Goal: Check status: Verify the current state of an ongoing process or item

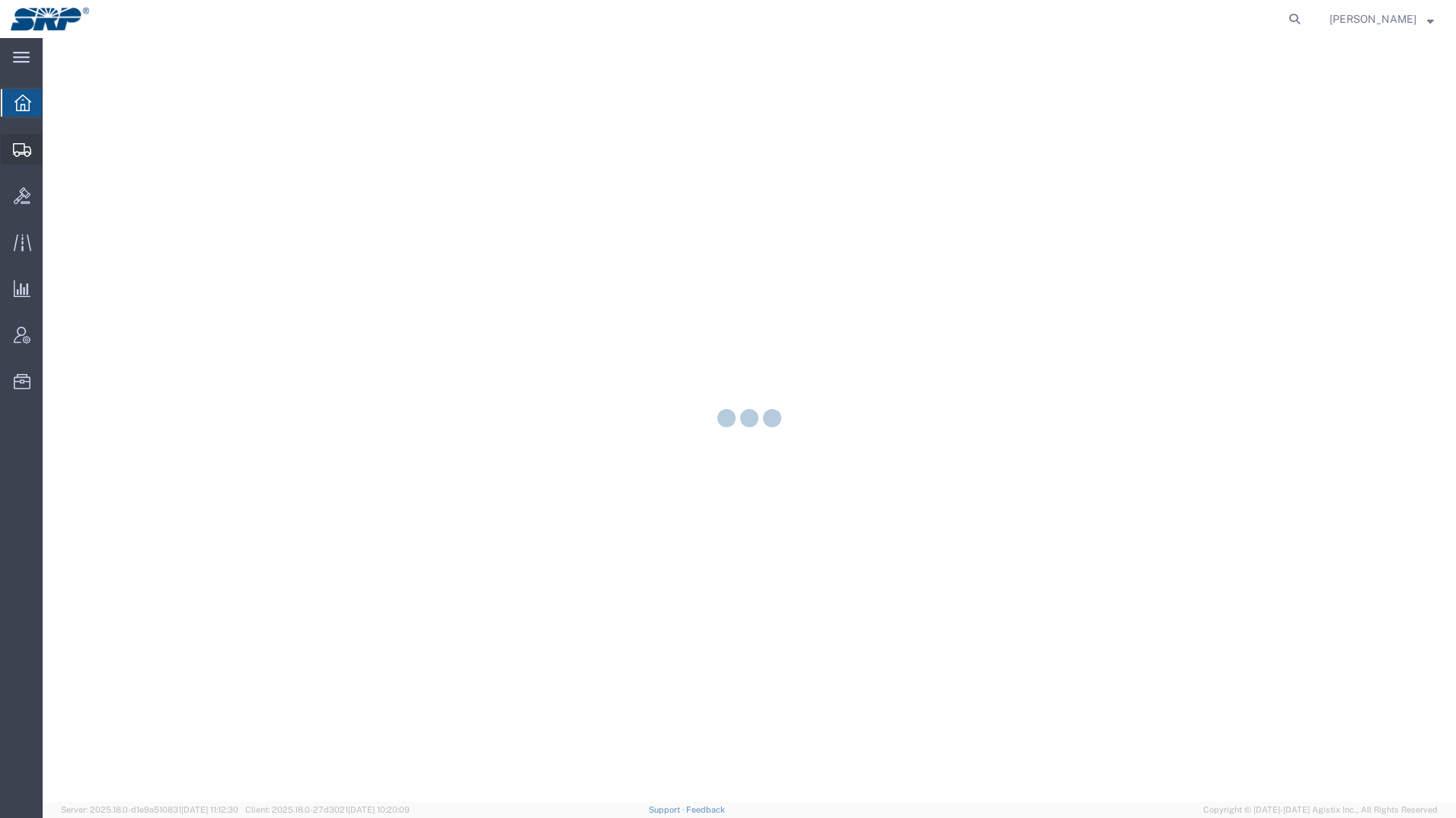
click at [12, 152] on div at bounding box center [22, 149] width 43 height 31
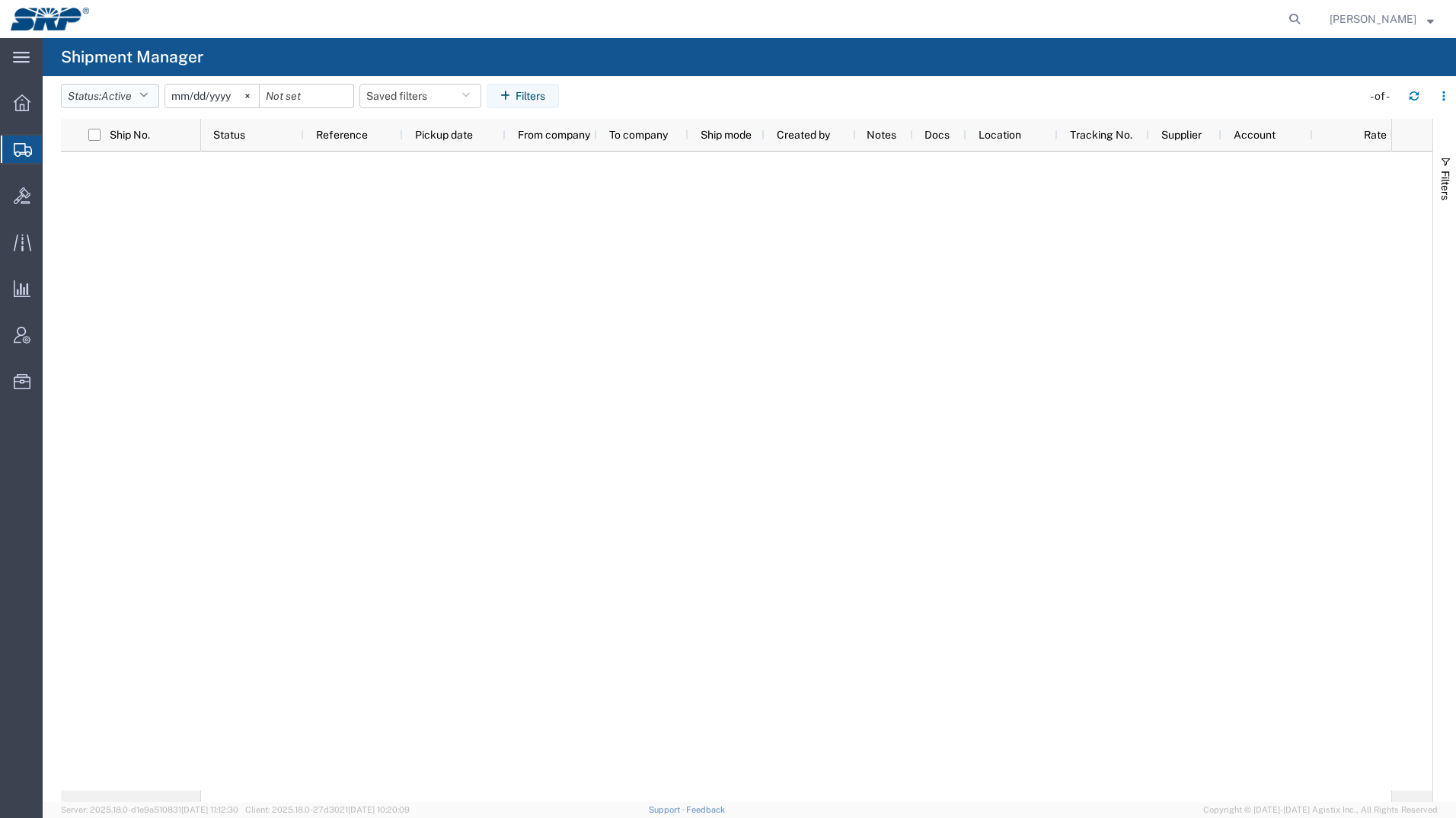
click at [77, 93] on button "Status: Active" at bounding box center [110, 96] width 98 height 24
click at [77, 172] on span "All" at bounding box center [151, 176] width 177 height 23
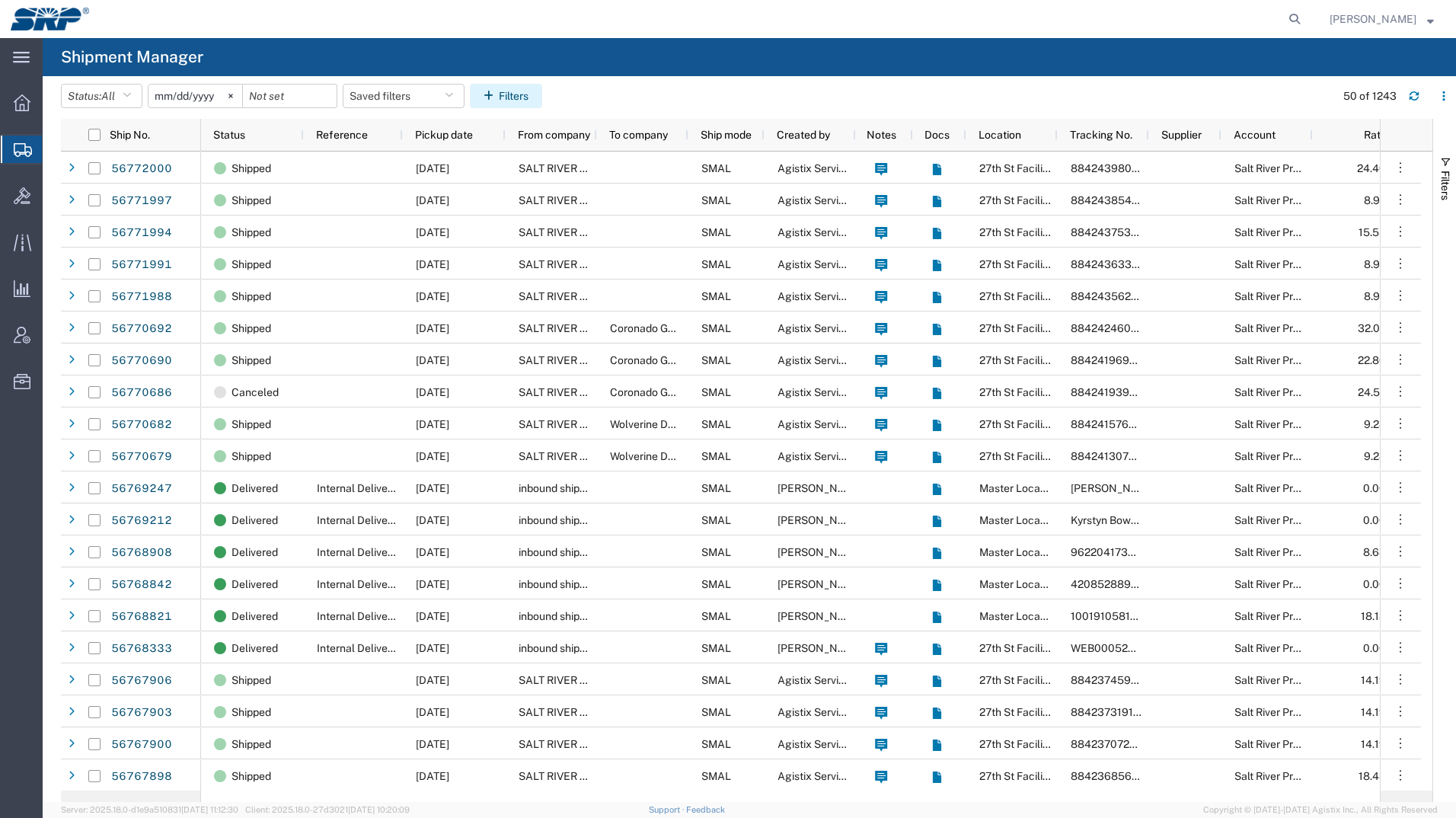
click at [519, 103] on button "Filters" at bounding box center [506, 96] width 73 height 24
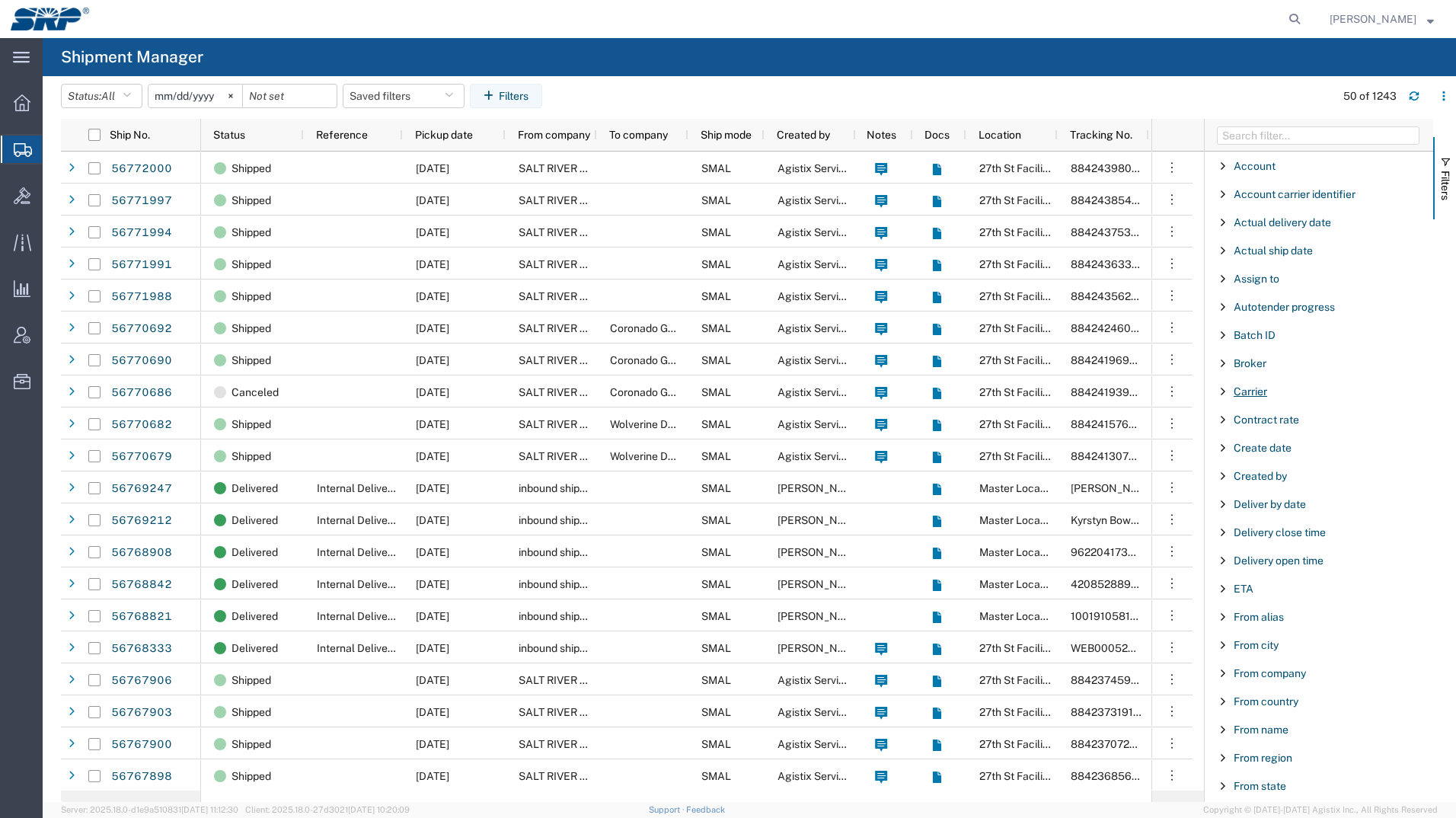
click at [1248, 393] on span "Carrier" at bounding box center [1251, 391] width 34 height 12
click at [1248, 588] on span "Created by" at bounding box center [1260, 591] width 53 height 12
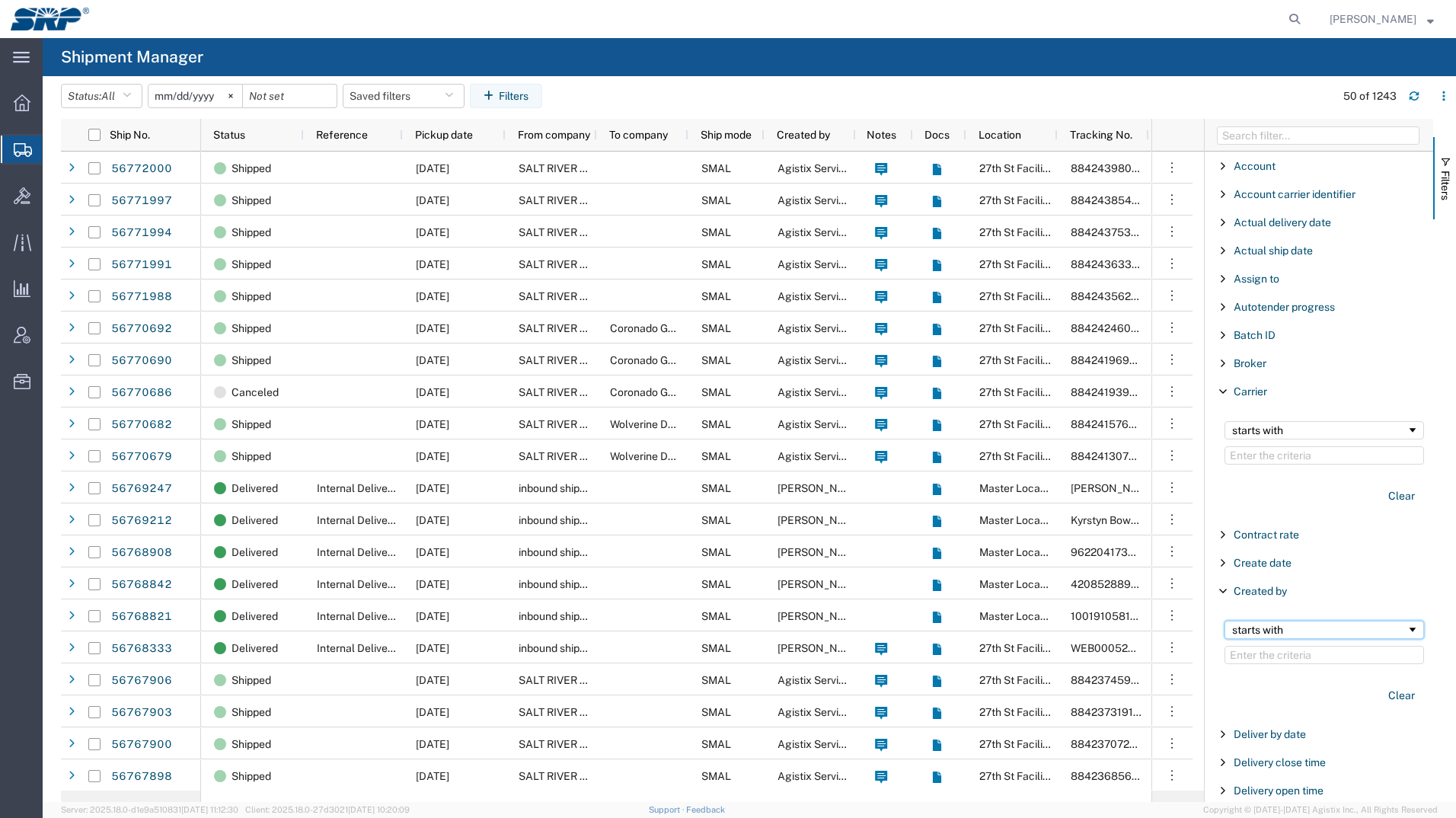
click at [1261, 633] on div "starts with" at bounding box center [1319, 629] width 174 height 12
click at [1267, 654] on input "Filter Value" at bounding box center [1324, 654] width 200 height 19
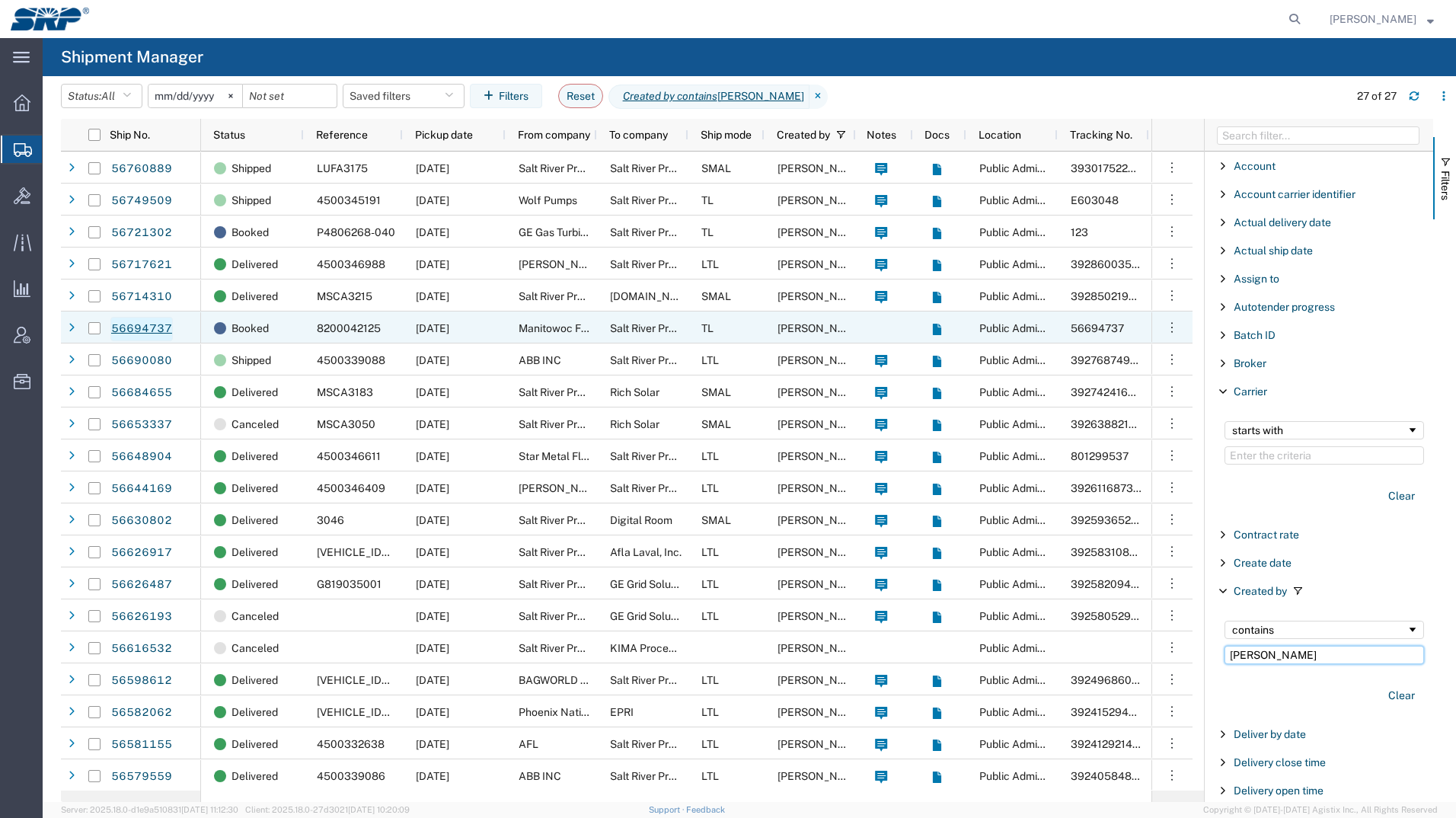
type input "[PERSON_NAME]"
click at [131, 326] on link "56694737" at bounding box center [141, 329] width 62 height 24
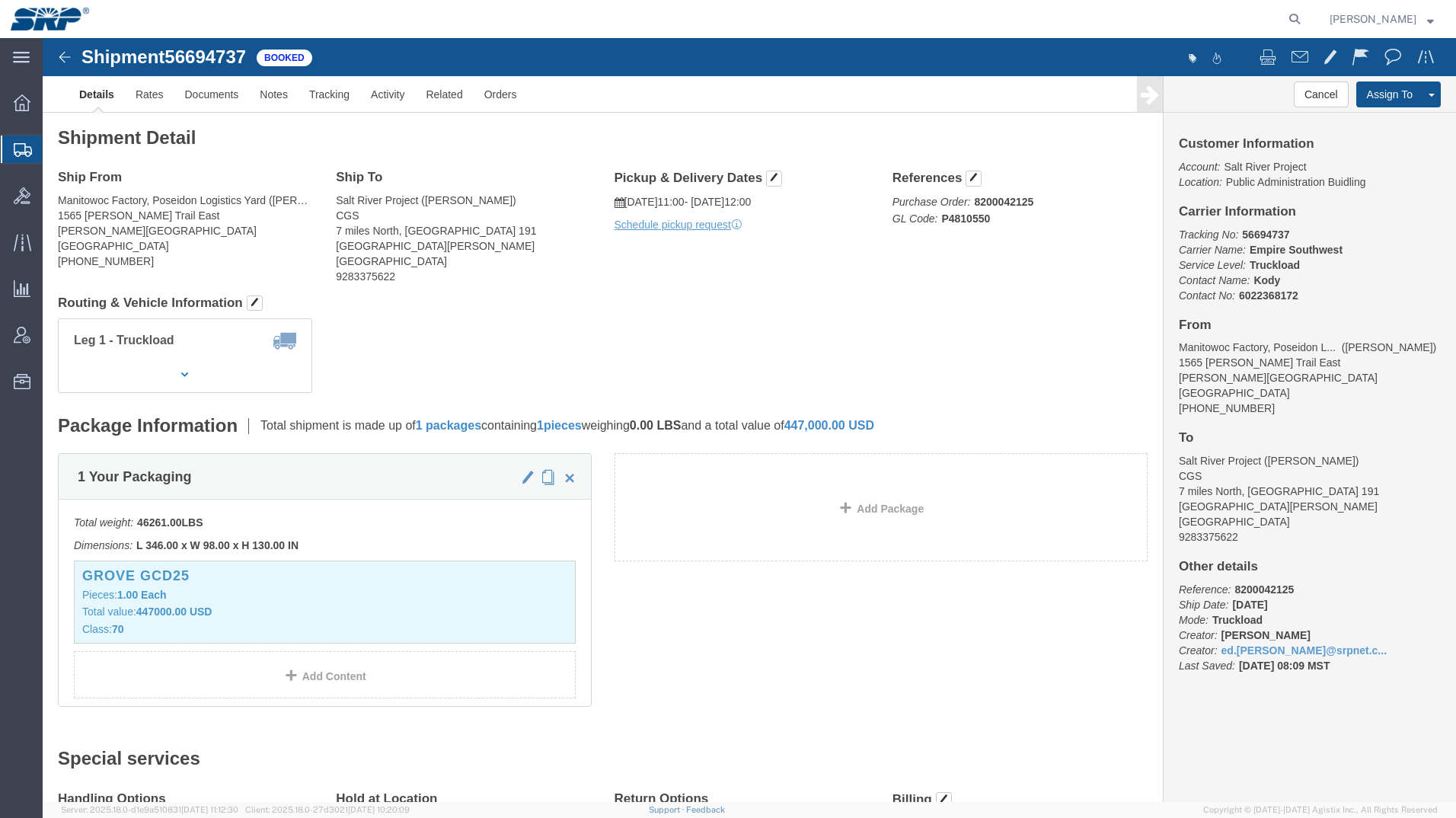
click div "1 Your Packaging Total weight: 46261.00 LBS Dimensions: L 346.00 x W 98.00 x H …"
click img
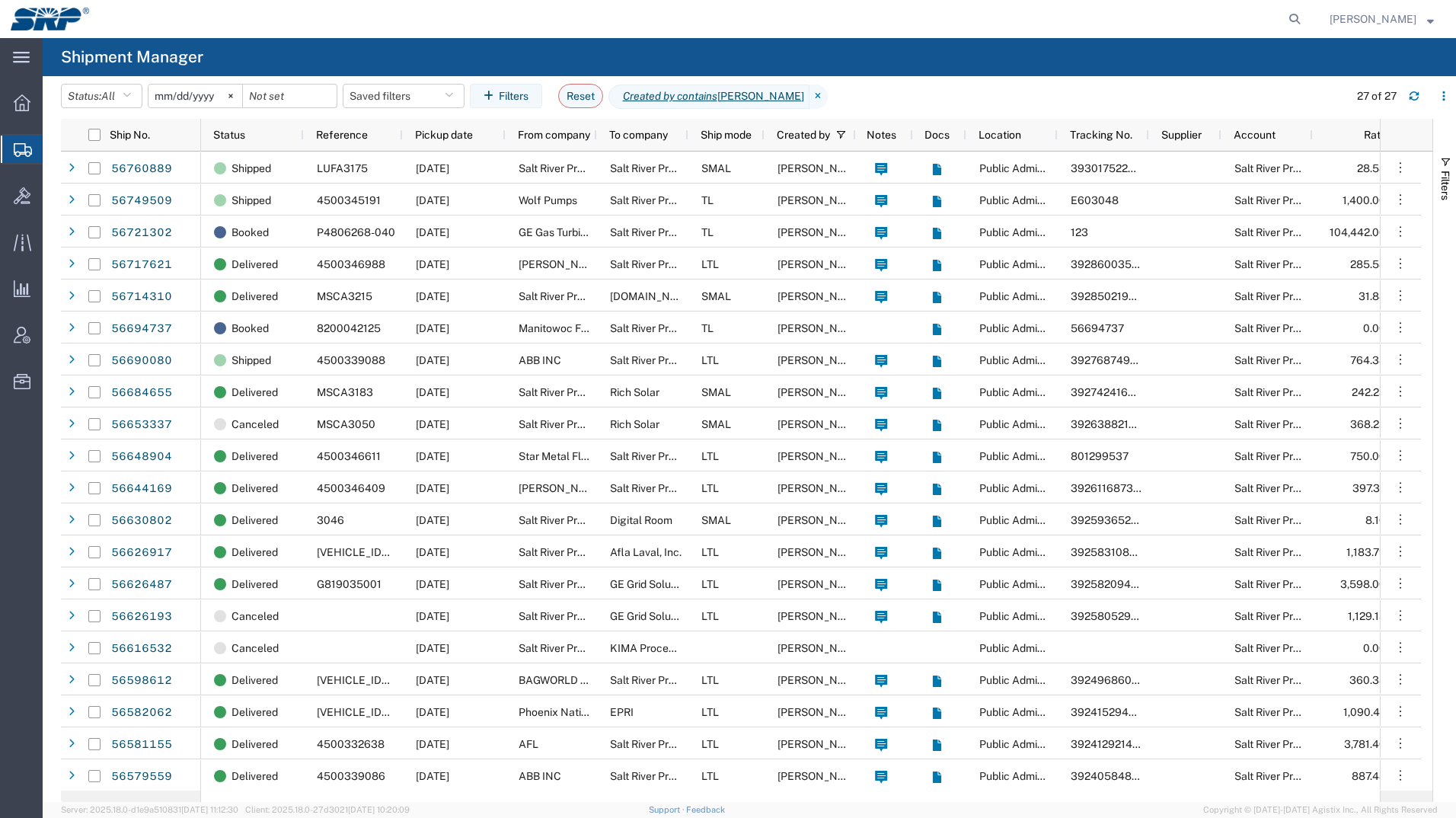
click at [288, 48] on agx-page-header "Shipment Manager" at bounding box center [749, 56] width 1413 height 38
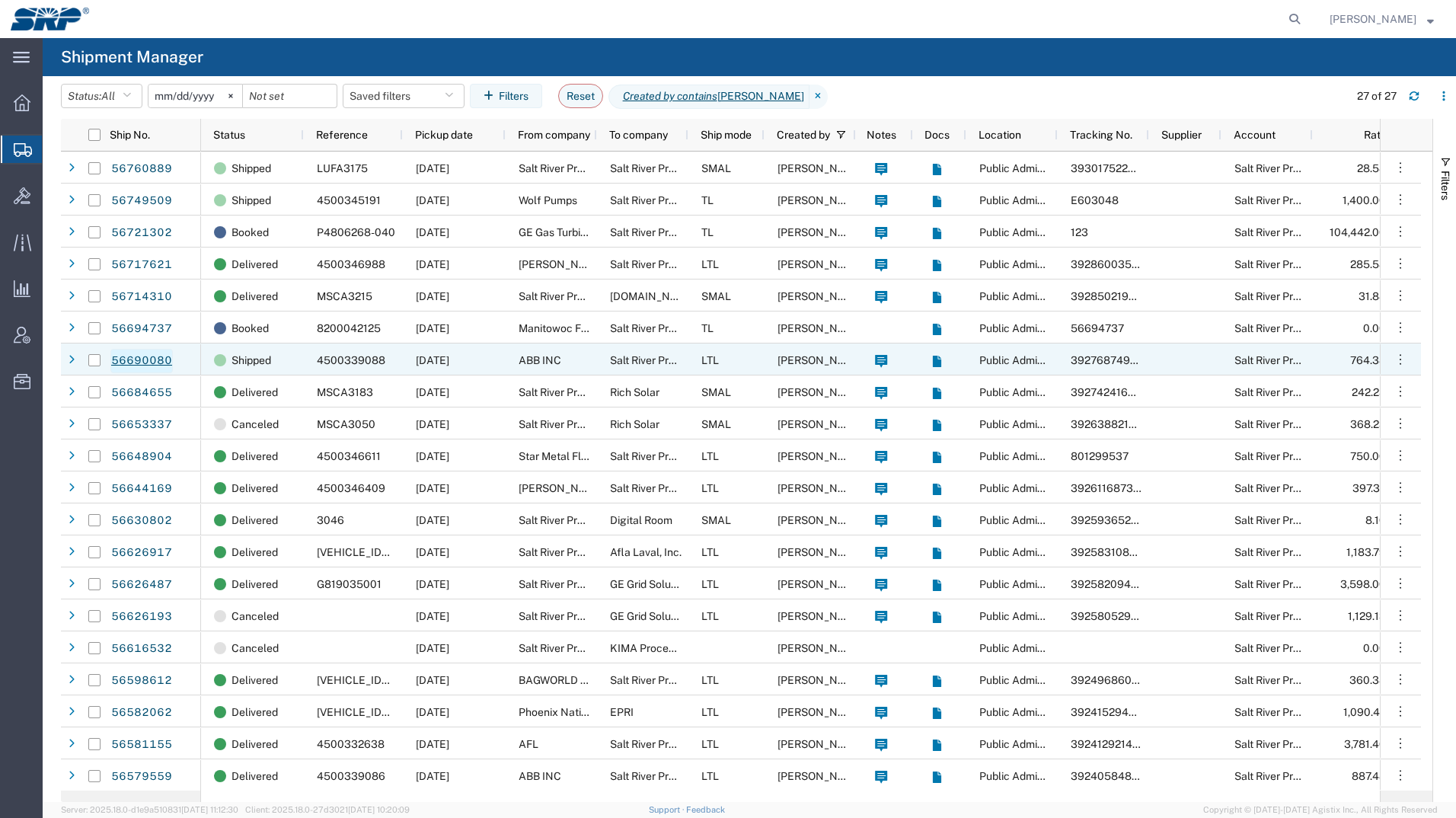
click at [122, 358] on link "56690080" at bounding box center [141, 361] width 62 height 24
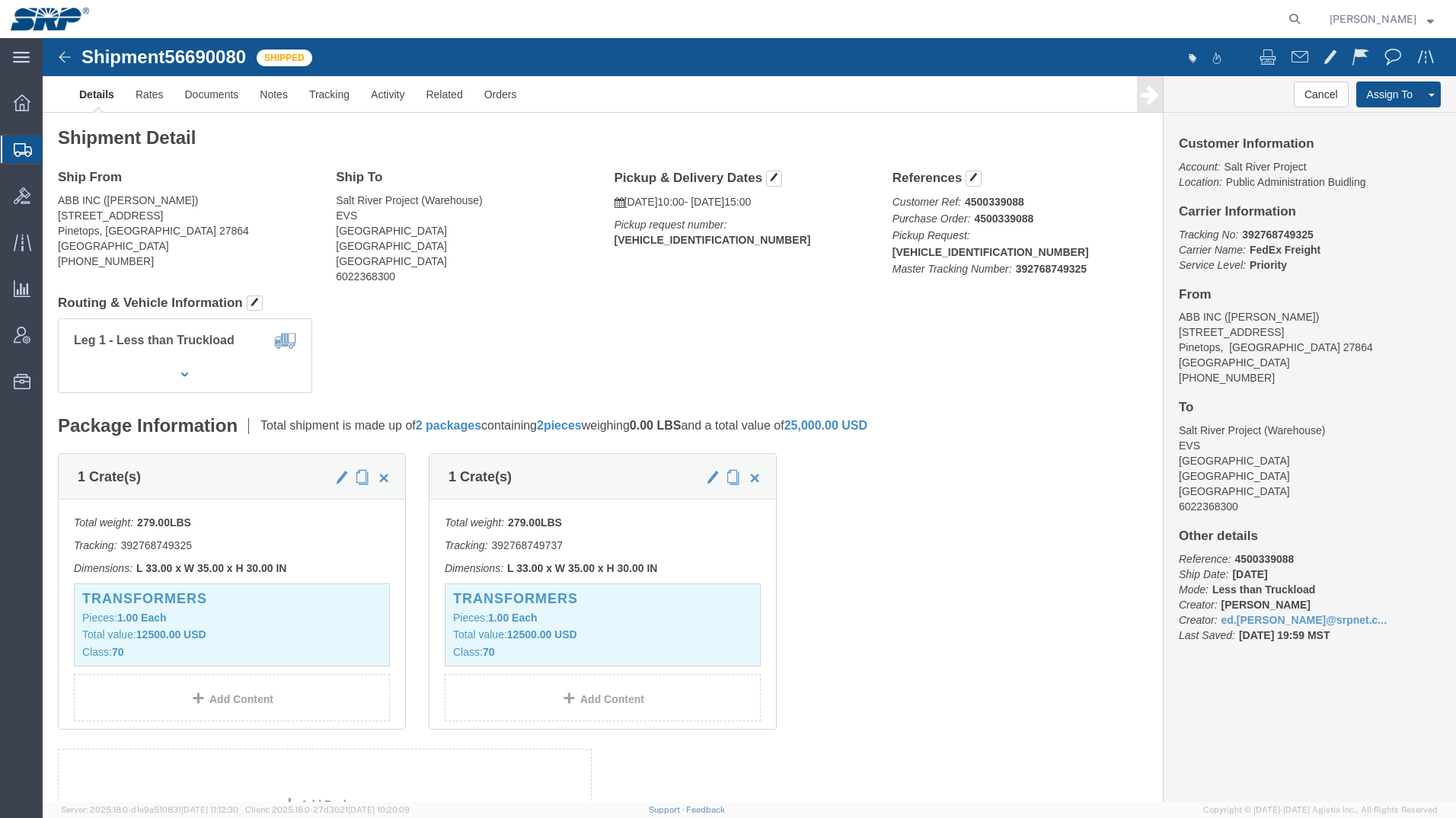
drag, startPoint x: 983, startPoint y: 667, endPoint x: 948, endPoint y: 629, distance: 51.7
click div "1 Crate(s) Total weight: 279.00 LBS Tracking: 392768749325 Dimensions: L 33.00 …"
click img
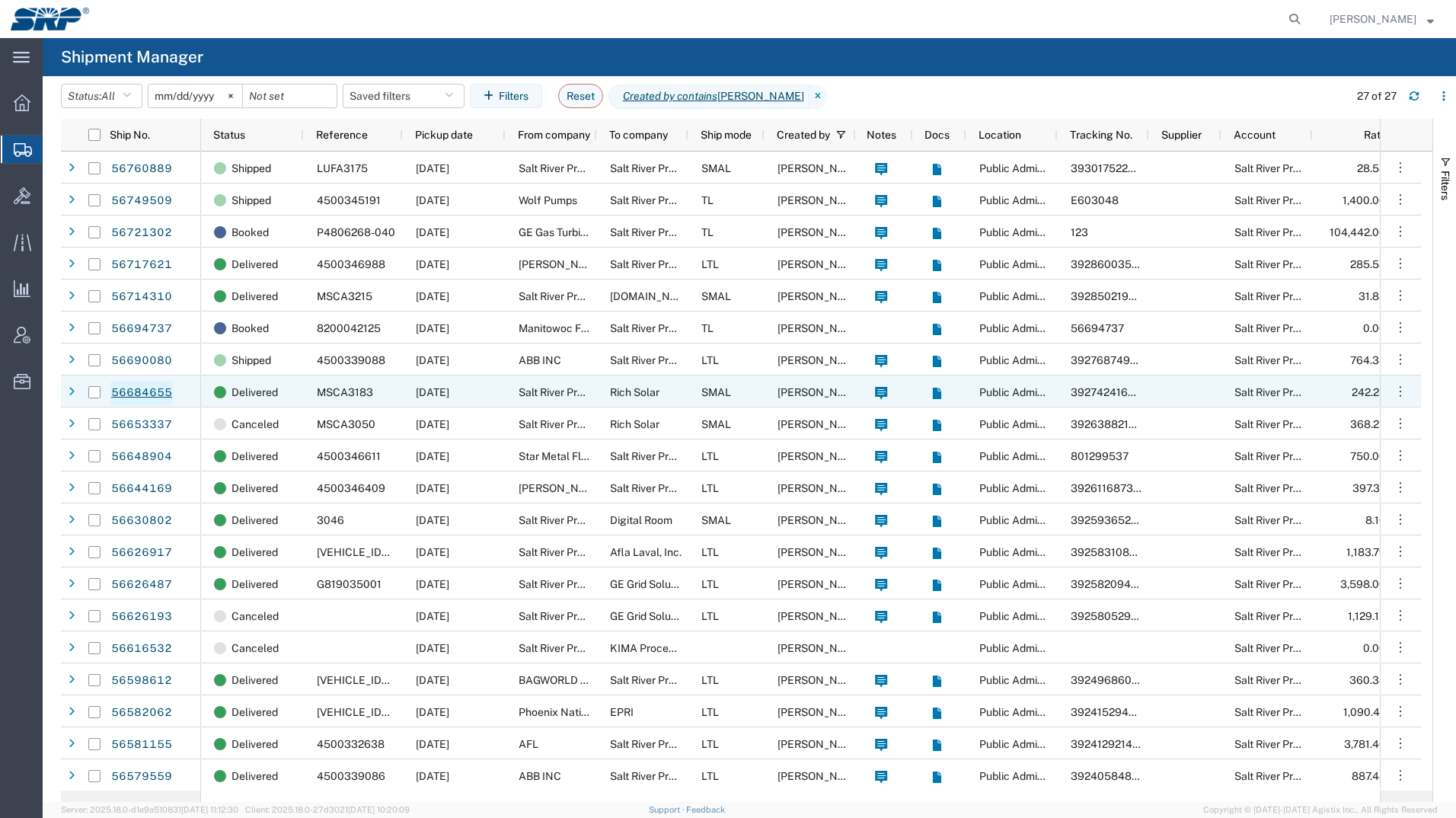
click at [139, 388] on link "56684655" at bounding box center [141, 392] width 62 height 24
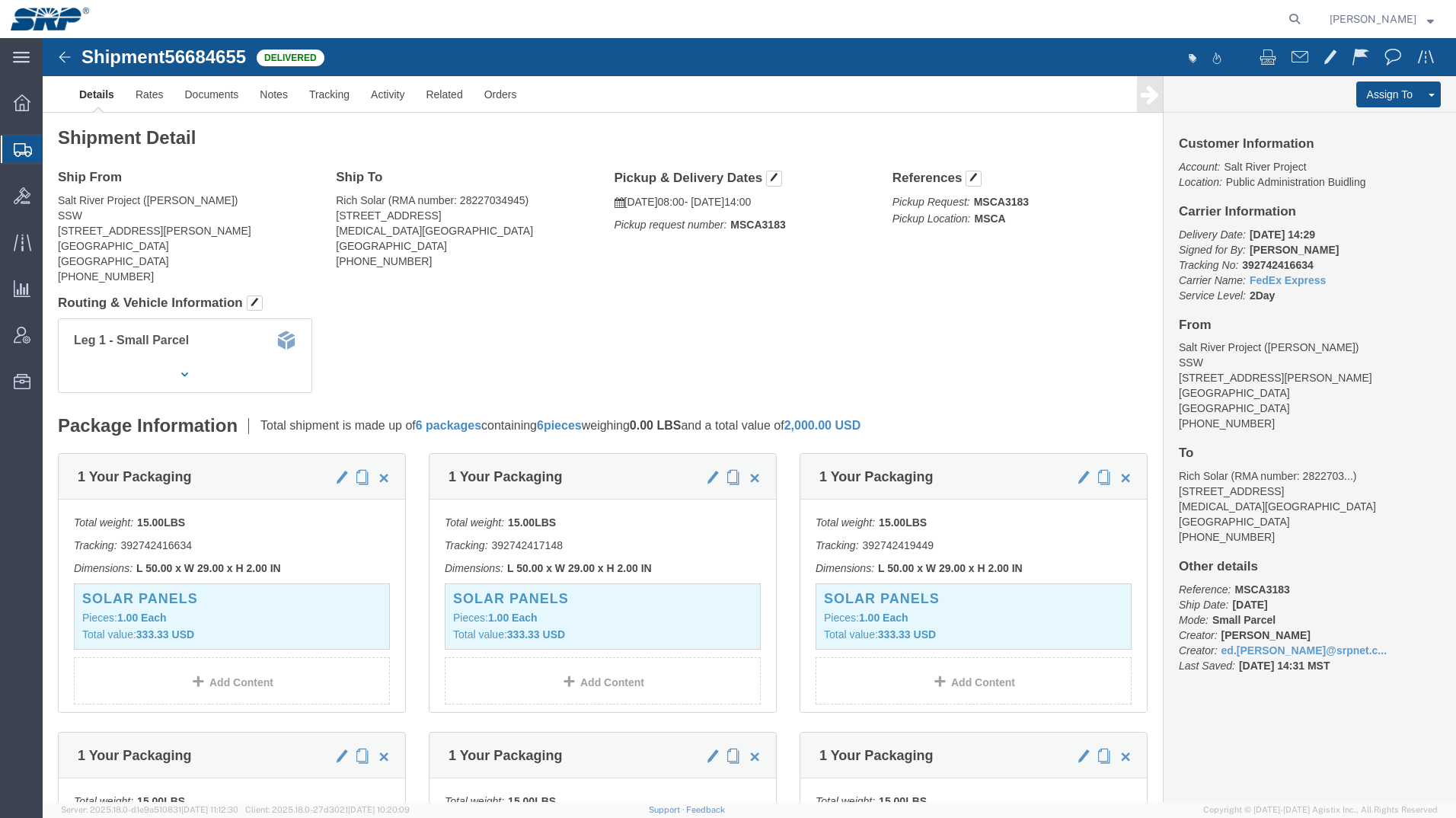
click img
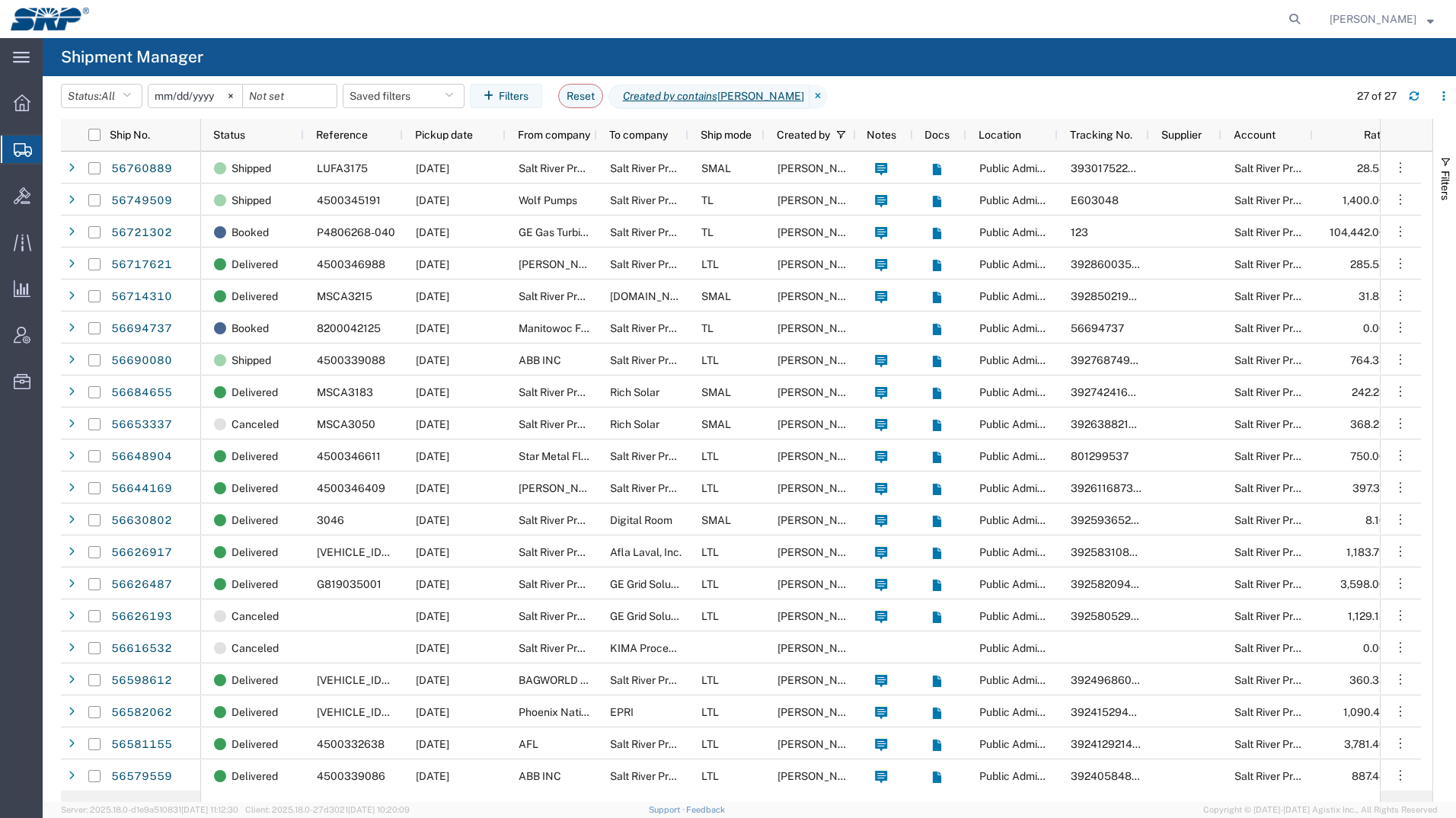
click at [12, 144] on div at bounding box center [22, 149] width 43 height 27
click at [79, 91] on button "Status: All" at bounding box center [102, 96] width 81 height 24
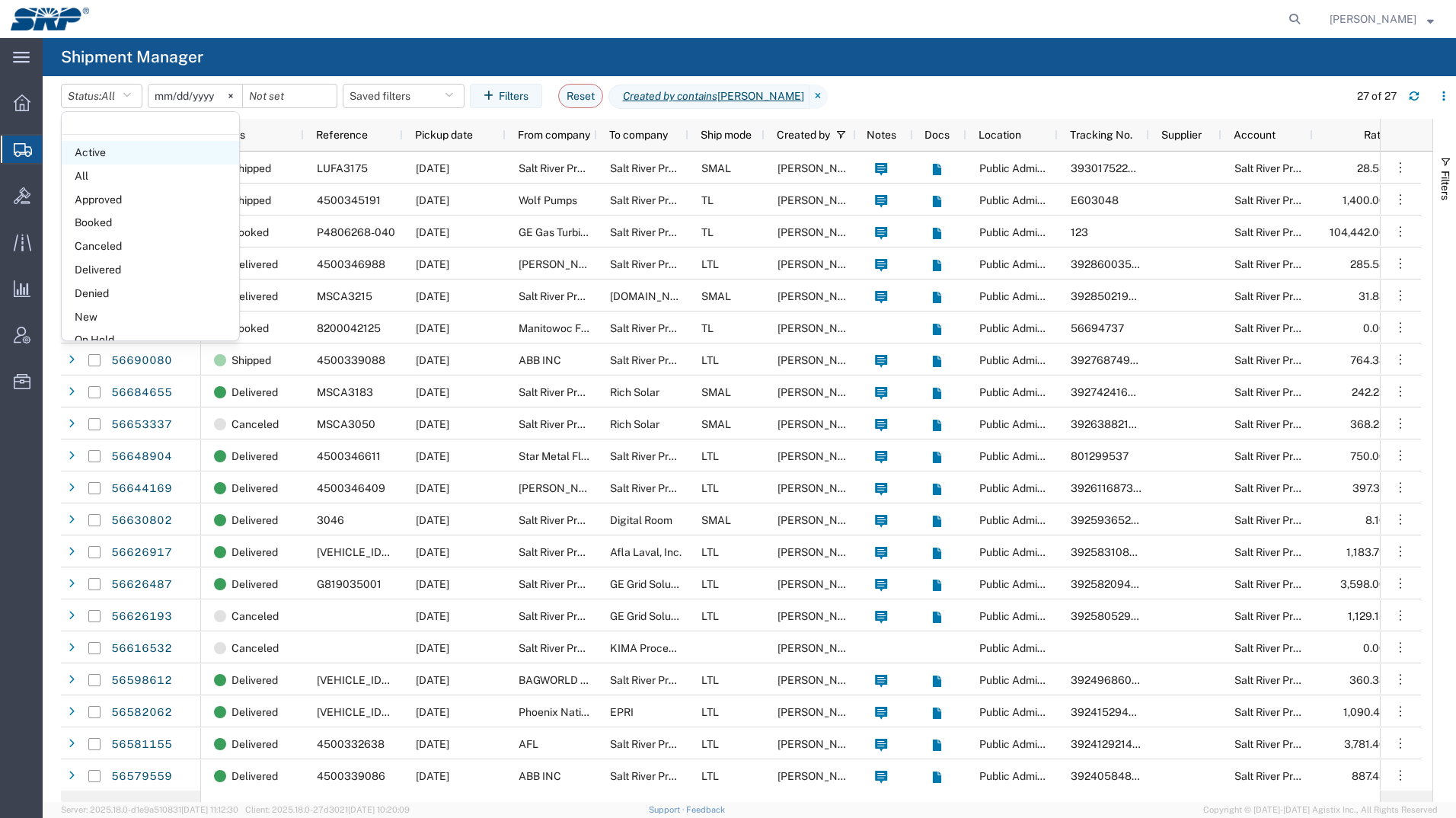
click at [102, 158] on span "Active" at bounding box center [151, 152] width 177 height 23
